Goal: Transaction & Acquisition: Obtain resource

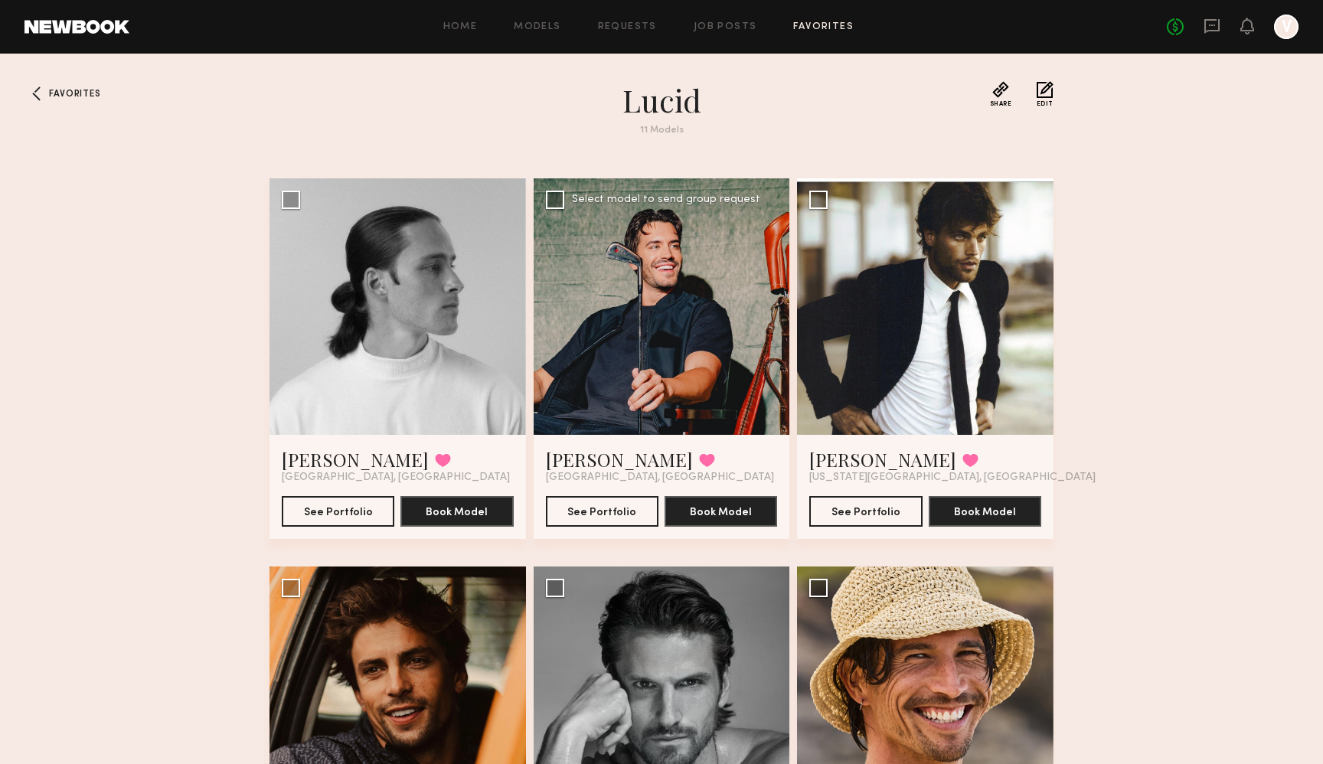
click at [661, 349] on div at bounding box center [661, 306] width 256 height 256
click at [643, 347] on div at bounding box center [661, 306] width 256 height 256
click at [641, 218] on div at bounding box center [661, 306] width 256 height 256
click at [594, 513] on button "See Portfolio" at bounding box center [602, 510] width 113 height 31
